Goal: Information Seeking & Learning: Check status

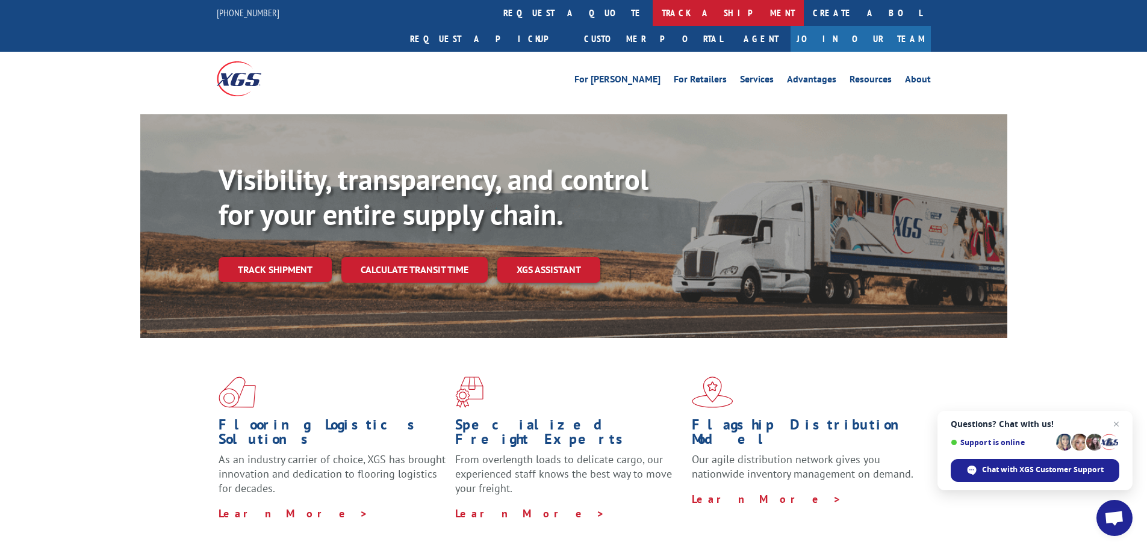
click at [653, 14] on link "track a shipment" at bounding box center [728, 13] width 151 height 26
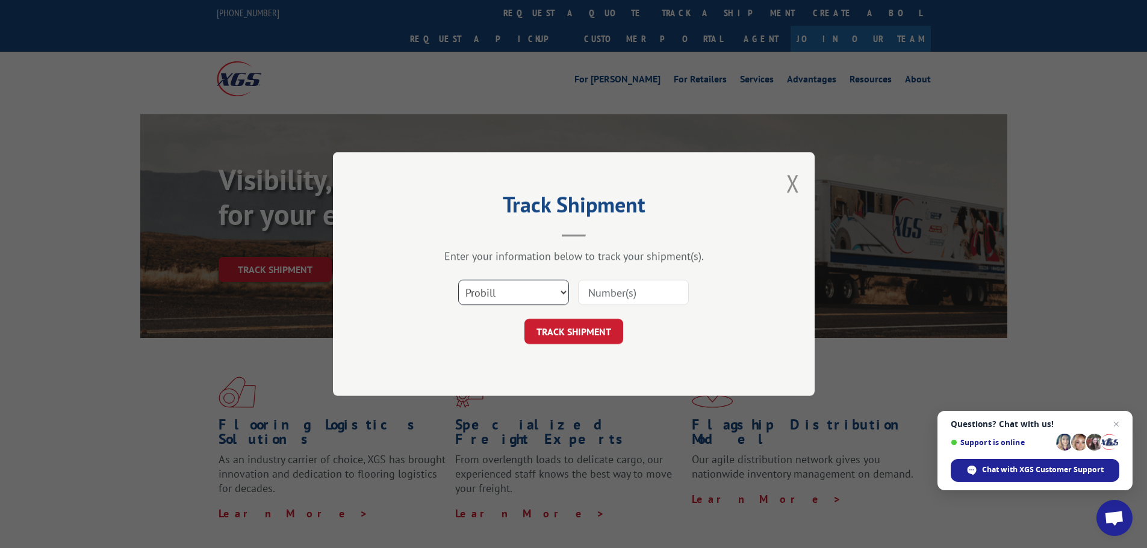
click at [507, 296] on select "Select category... Probill BOL PO" at bounding box center [513, 292] width 111 height 25
select select "po"
click at [458, 280] on select "Select category... Probill BOL PO" at bounding box center [513, 292] width 111 height 25
click at [609, 294] on input at bounding box center [633, 292] width 111 height 25
paste input "24500454"
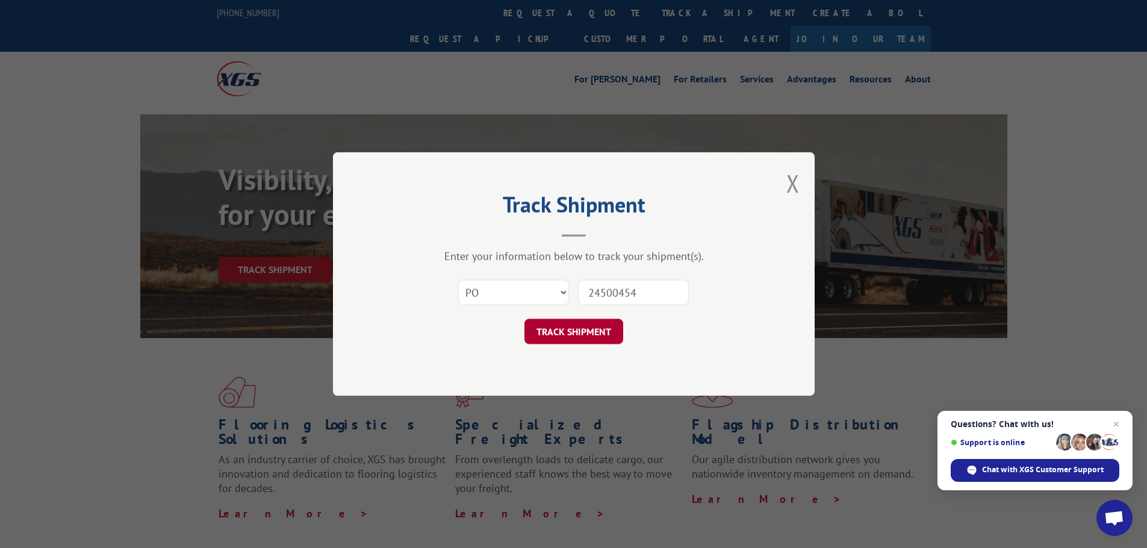
type input "24500454"
click at [592, 334] on button "TRACK SHIPMENT" at bounding box center [573, 331] width 99 height 25
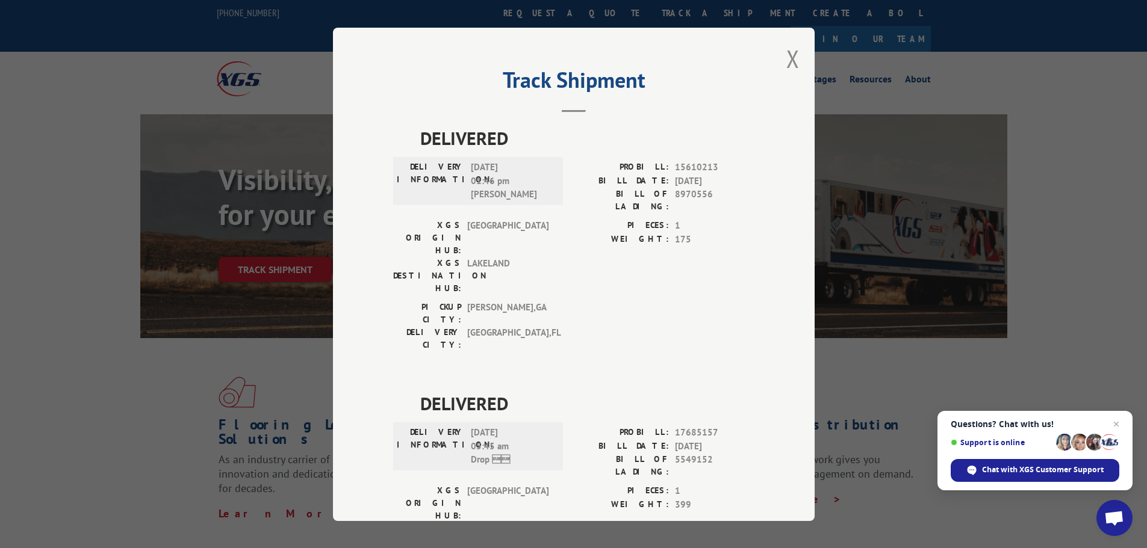
click at [777, 58] on div "Track Shipment DELIVERED DELIVERY INFORMATION: 06/20/2024 01:46 pm NOLAN PROBIL…" at bounding box center [574, 275] width 482 height 494
click at [786, 57] on button "Close modal" at bounding box center [792, 59] width 13 height 32
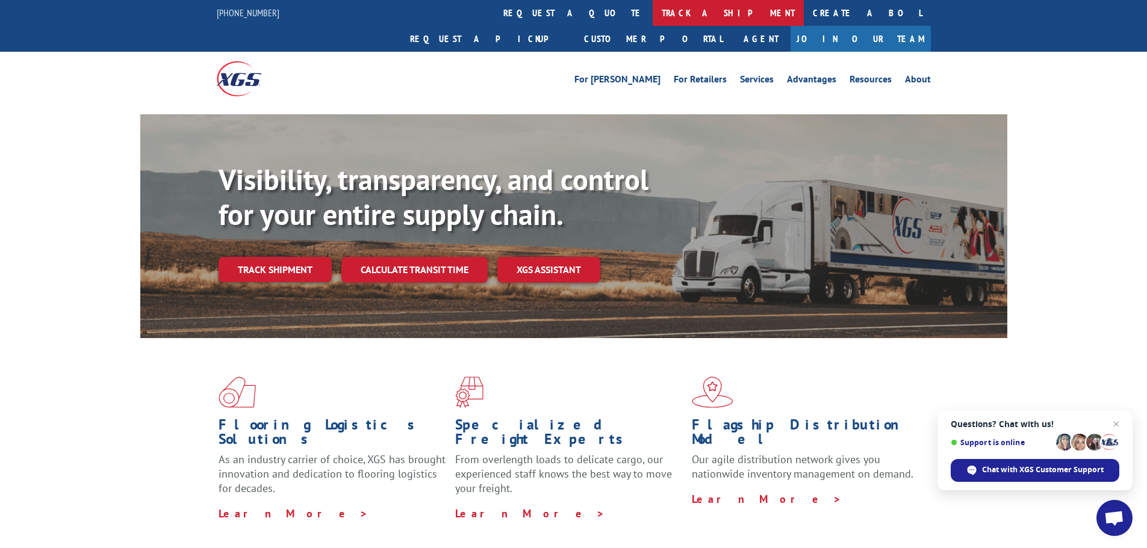
click at [653, 19] on link "track a shipment" at bounding box center [728, 13] width 151 height 26
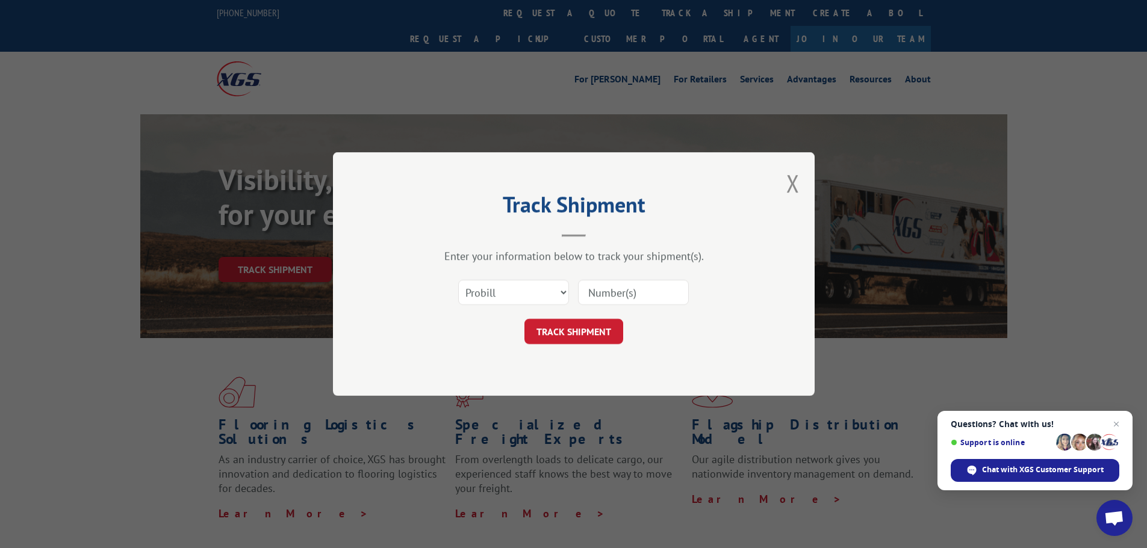
click at [600, 290] on input at bounding box center [633, 292] width 111 height 25
paste input "17480263"
type input "17480263"
click at [595, 335] on button "TRACK SHIPMENT" at bounding box center [573, 331] width 99 height 25
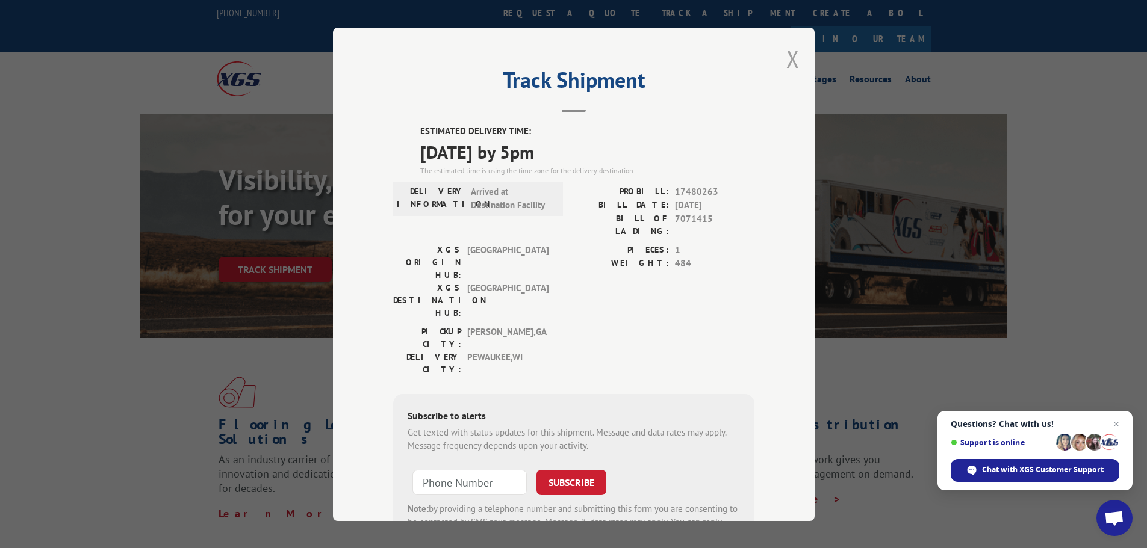
click at [786, 54] on button "Close modal" at bounding box center [792, 59] width 13 height 32
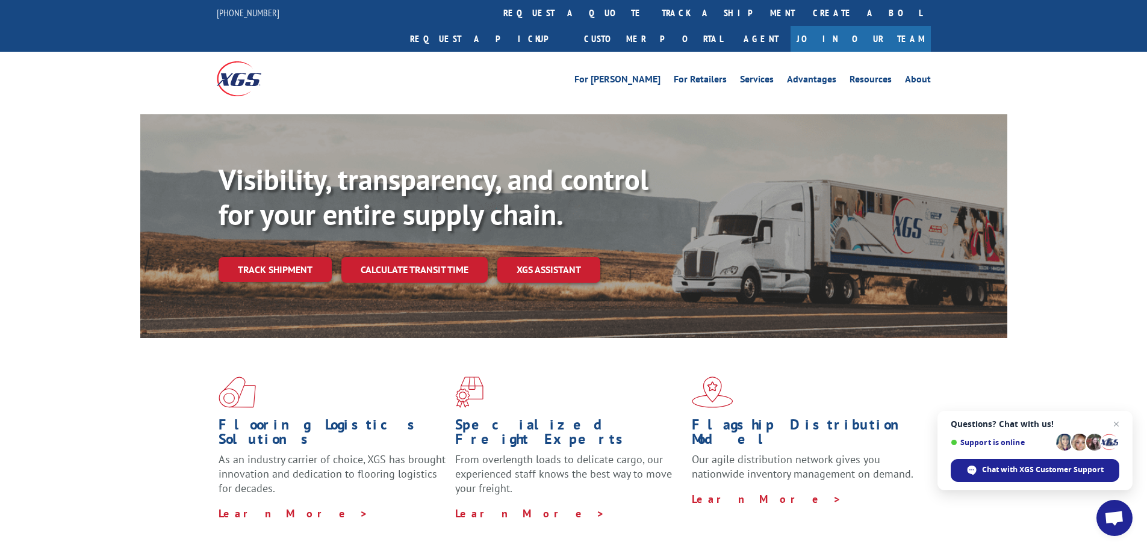
click at [653, 12] on link "track a shipment" at bounding box center [728, 13] width 151 height 26
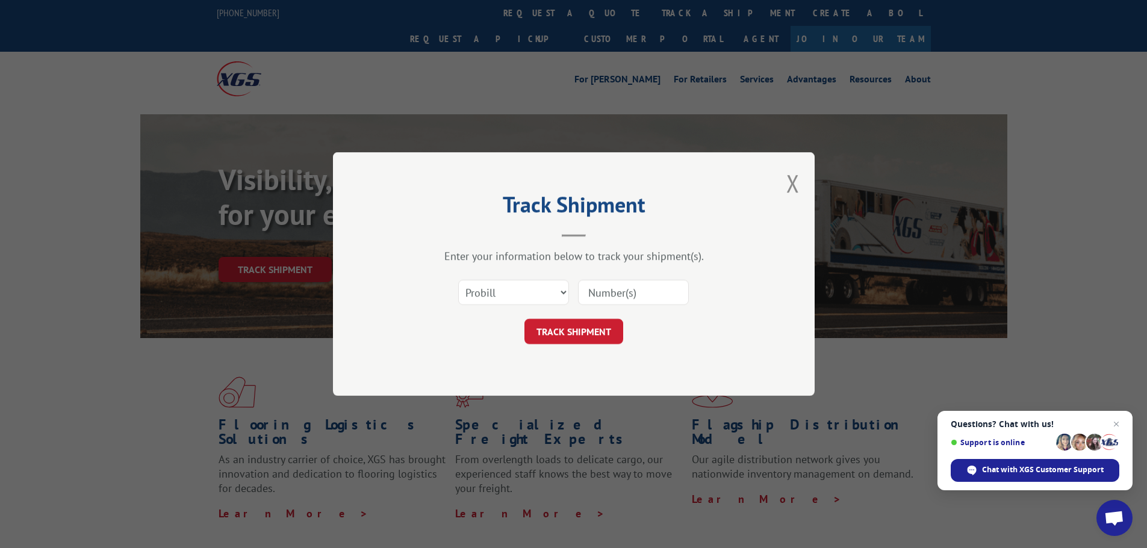
click at [605, 292] on input at bounding box center [633, 292] width 111 height 25
paste input "17480263"
type input "17480263"
click at [600, 332] on button "TRACK SHIPMENT" at bounding box center [573, 331] width 99 height 25
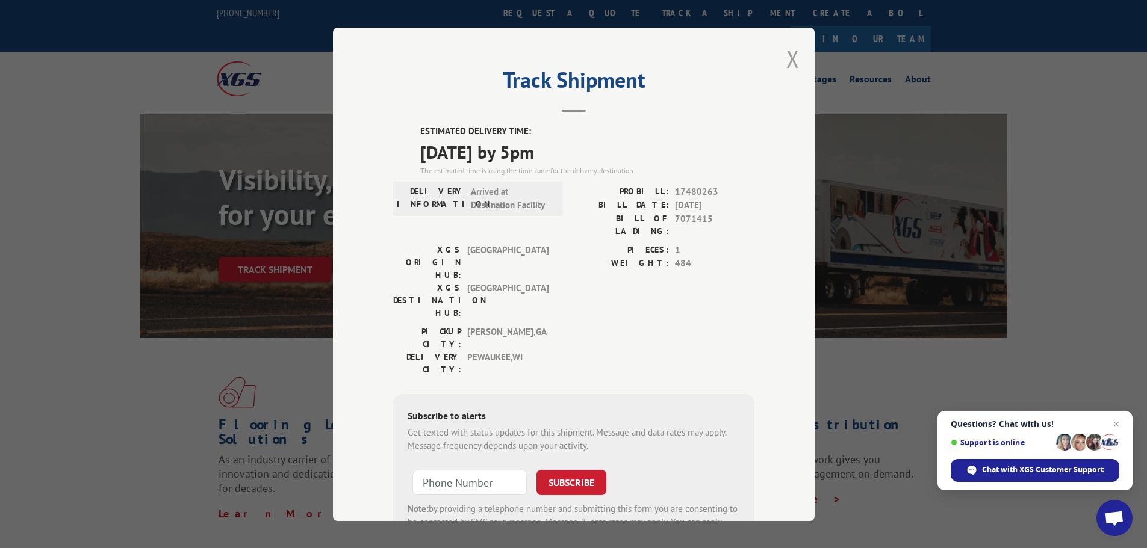
click at [789, 61] on button "Close modal" at bounding box center [792, 59] width 13 height 32
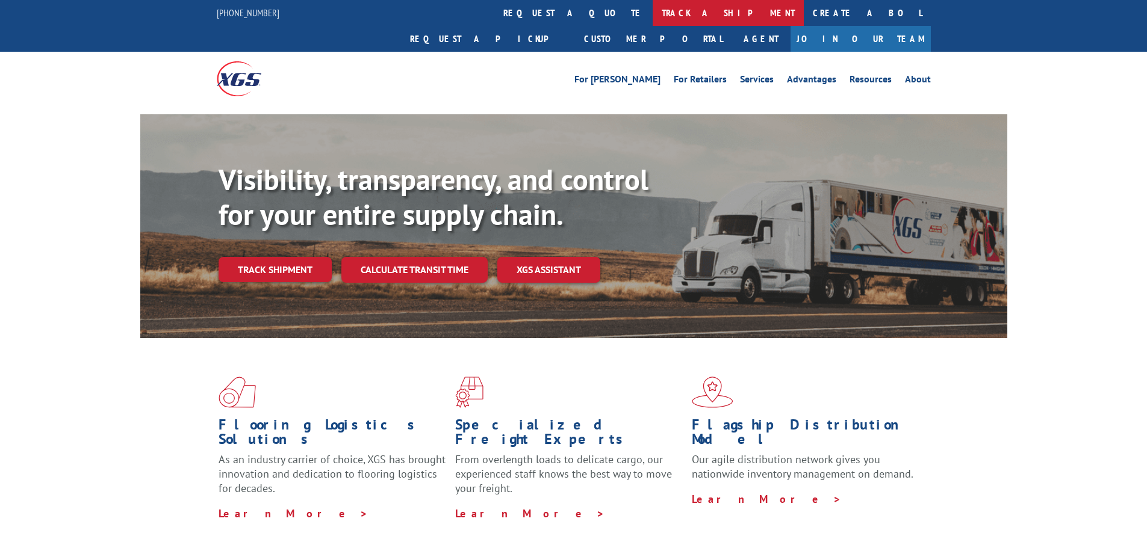
click at [653, 15] on link "track a shipment" at bounding box center [728, 13] width 151 height 26
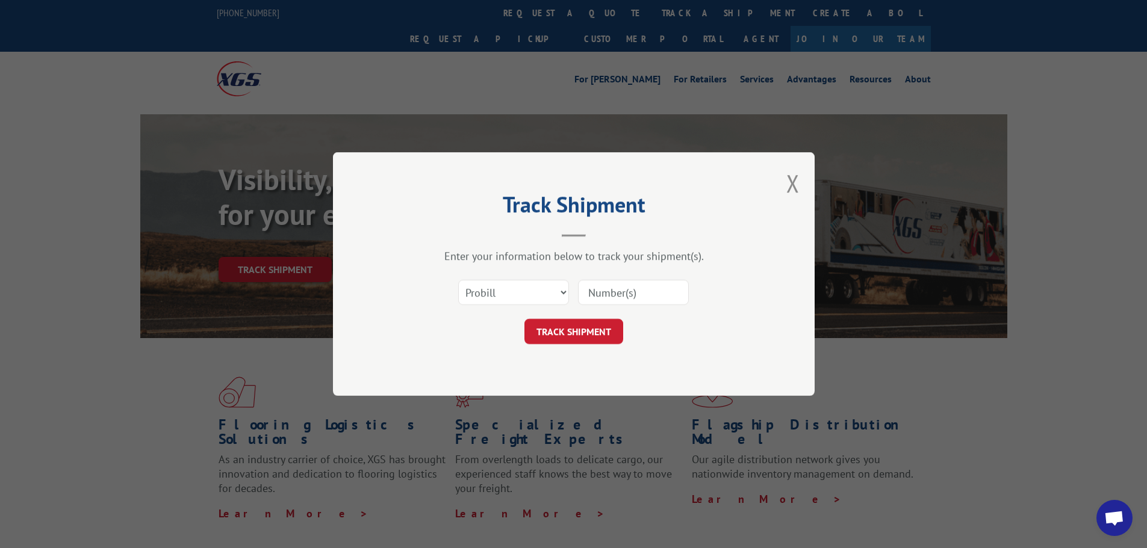
click at [630, 296] on input at bounding box center [633, 292] width 111 height 25
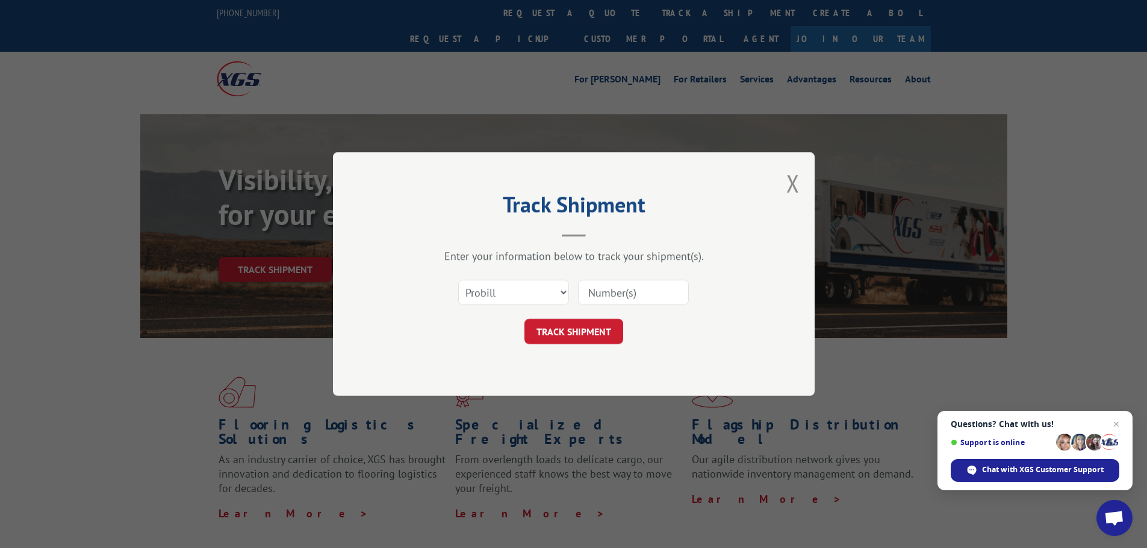
paste input "17696242"
type input "17696242"
click at [583, 335] on button "TRACK SHIPMENT" at bounding box center [573, 331] width 99 height 25
